Goal: Information Seeking & Learning: Check status

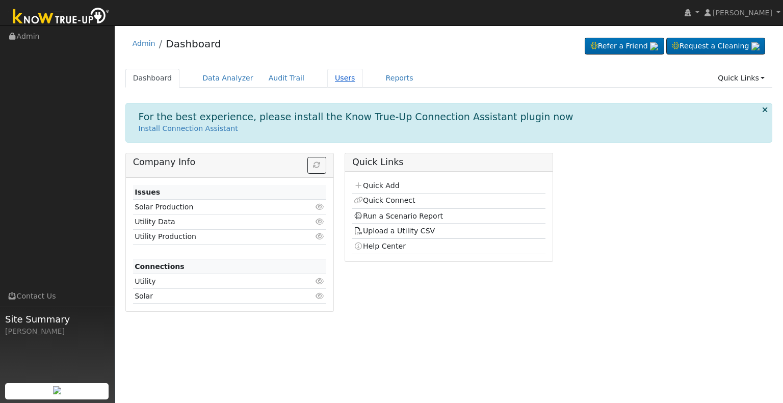
click at [327, 81] on link "Users" at bounding box center [345, 78] width 36 height 19
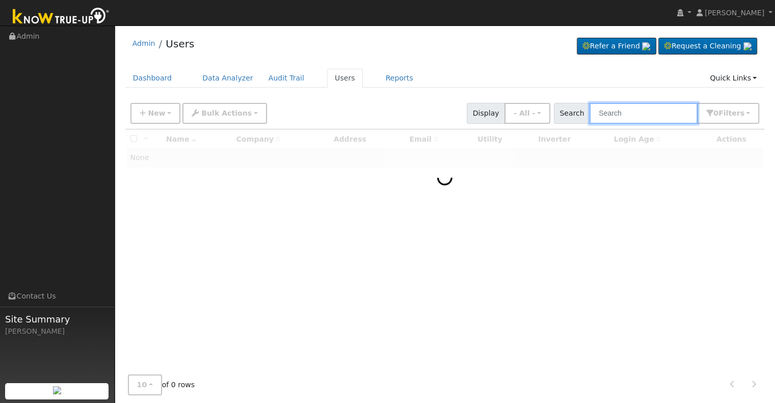
click at [613, 111] on input "text" at bounding box center [644, 113] width 108 height 21
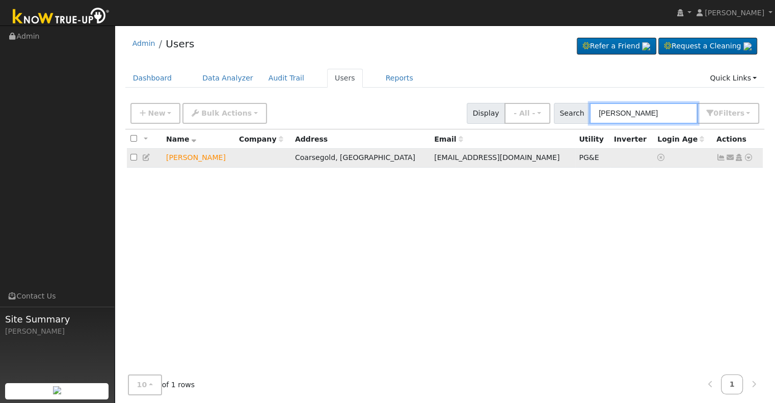
type input "kristi casey"
click at [747, 157] on icon at bounding box center [748, 157] width 9 height 7
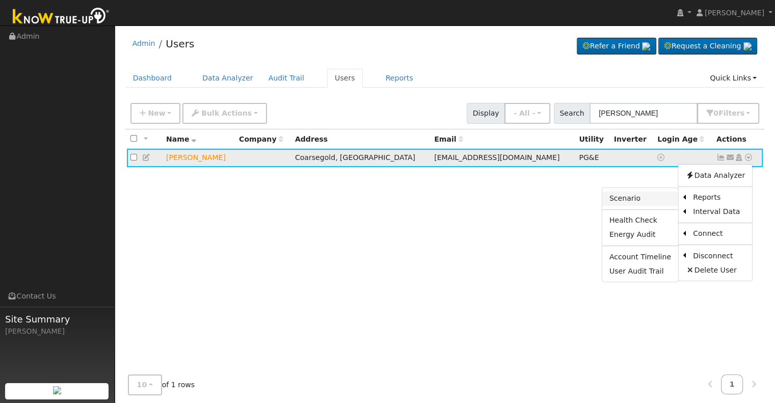
click at [615, 198] on link "Scenario" at bounding box center [640, 199] width 76 height 14
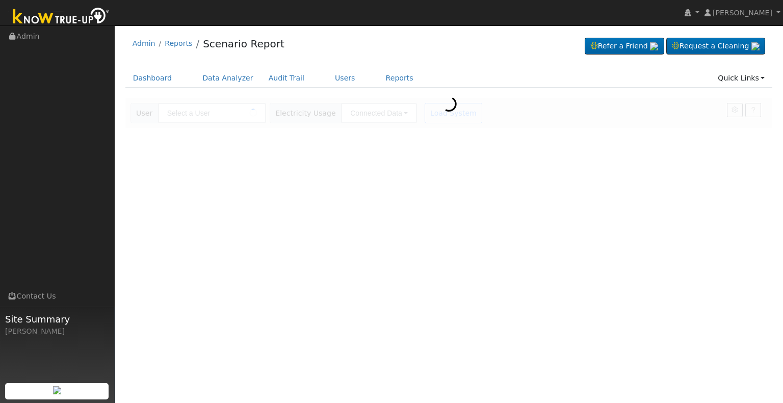
type input "[PERSON_NAME]"
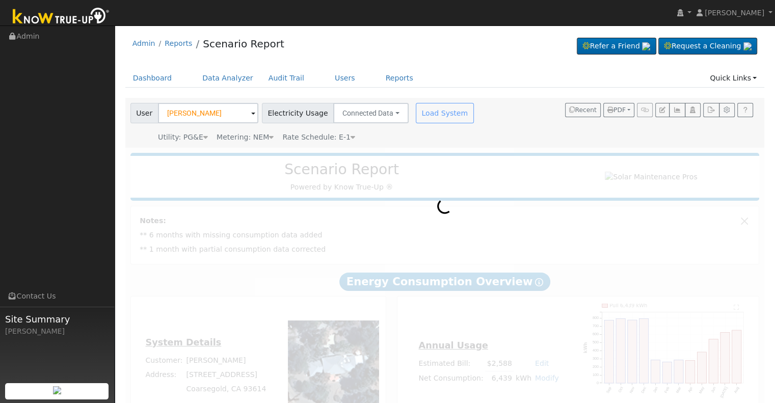
scroll to position [46, 0]
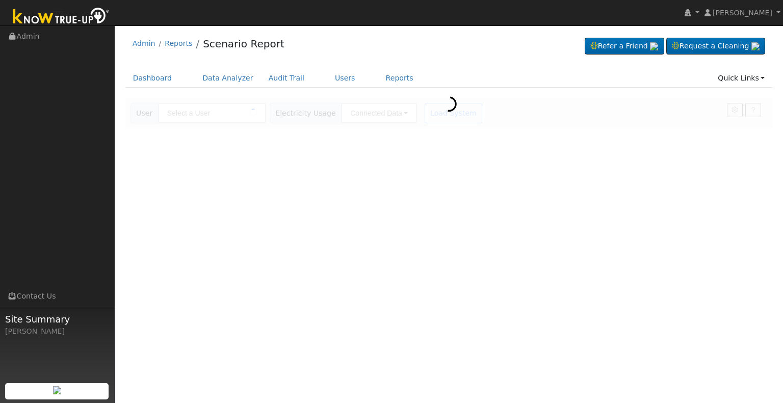
type input "Kristi Casey"
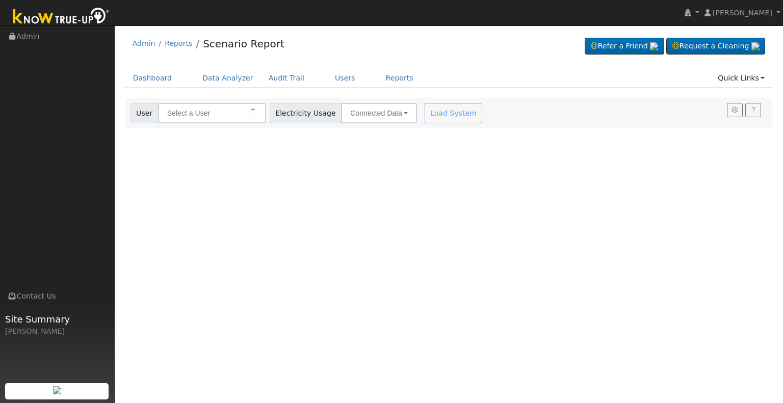
type input "[PERSON_NAME]"
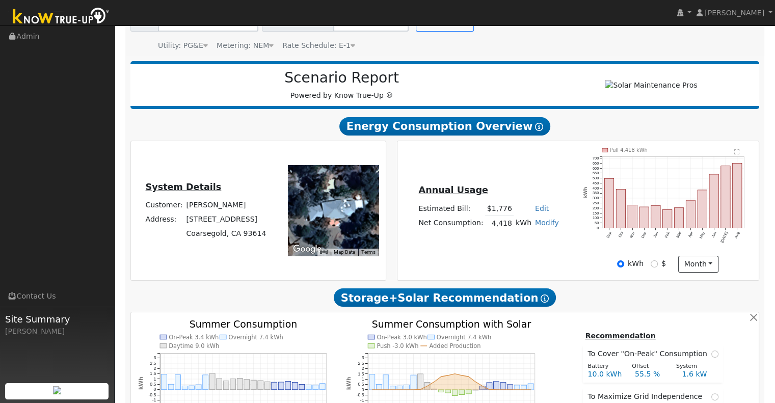
scroll to position [94, 0]
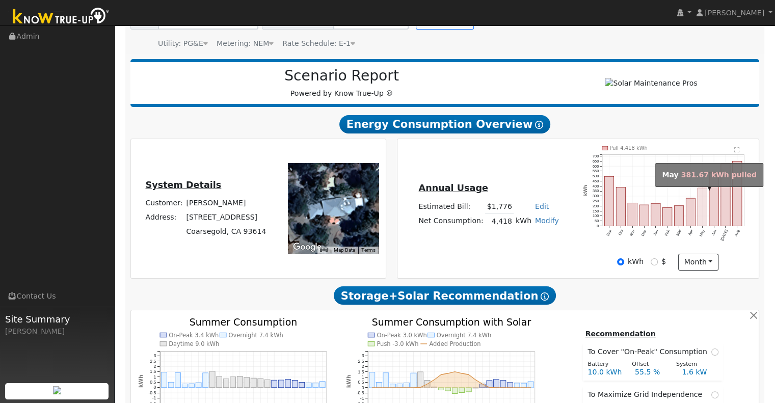
click at [703, 204] on rect "onclick=""" at bounding box center [702, 207] width 9 height 38
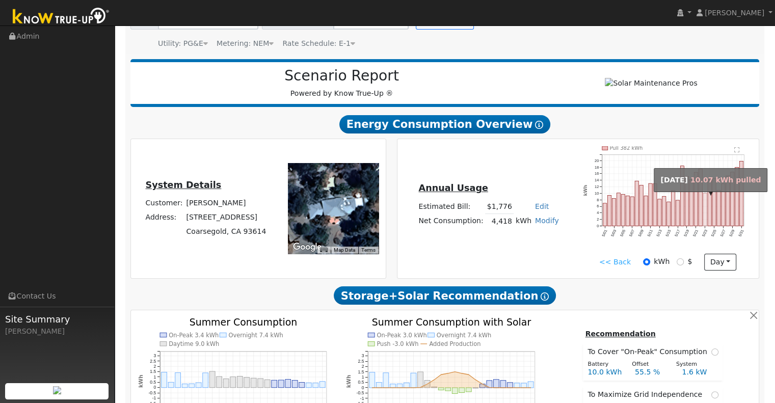
click at [705, 201] on rect "onclick=""" at bounding box center [705, 209] width 4 height 33
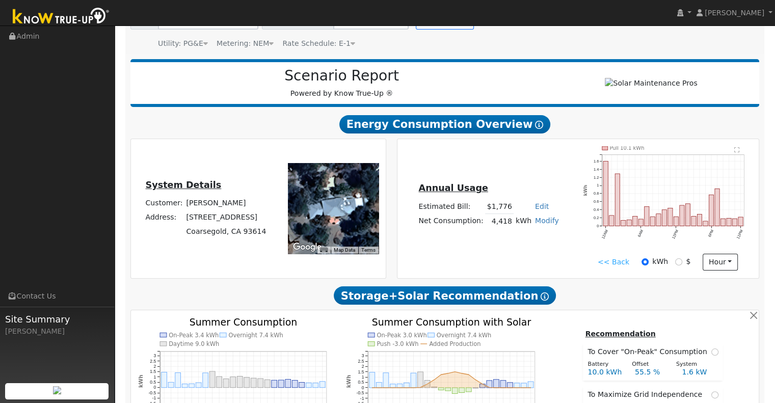
click at [608, 263] on link "<< Back" at bounding box center [614, 262] width 32 height 11
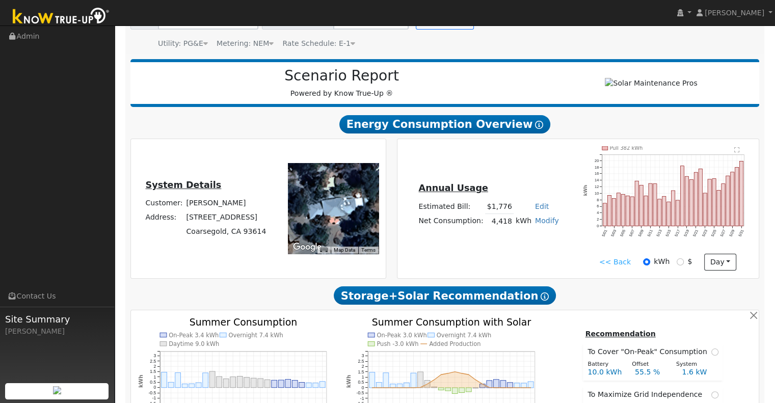
click at [604, 268] on link "<< Back" at bounding box center [615, 262] width 32 height 11
